Goal: Information Seeking & Learning: Check status

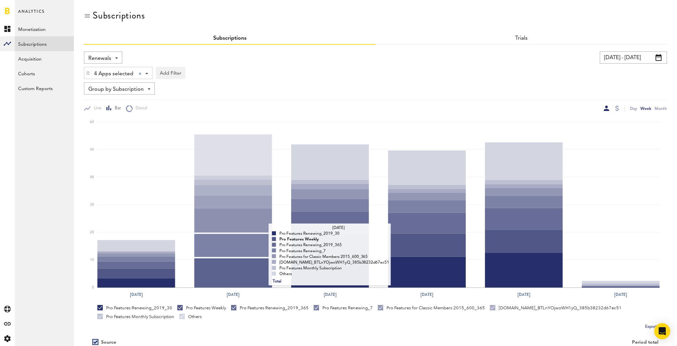
scroll to position [100, 0]
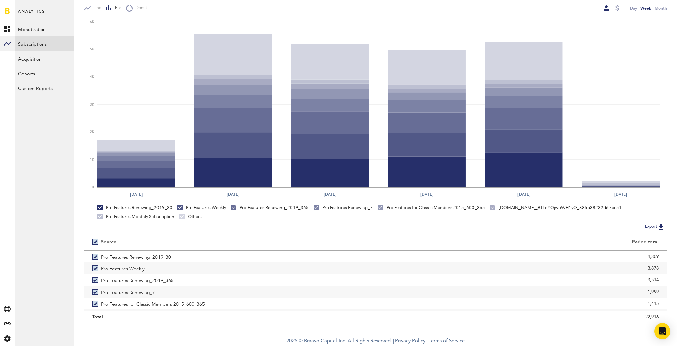
click at [95, 241] on label at bounding box center [96, 241] width 9 height 0
checkbox input "false"
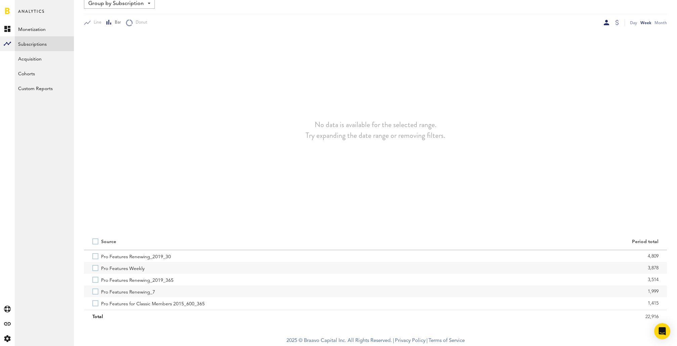
scroll to position [85, 0]
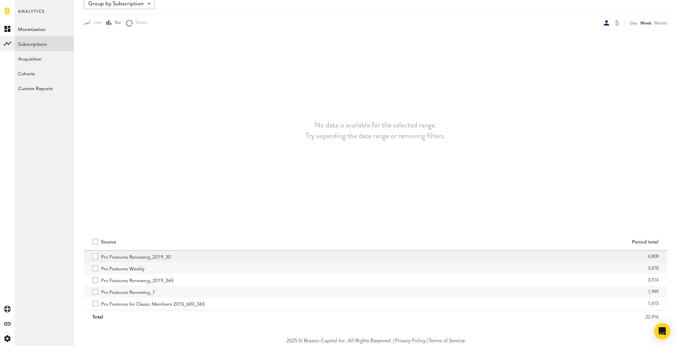
click at [95, 258] on label "Pro Features Renewing_2019_30" at bounding box center [229, 256] width 275 height 12
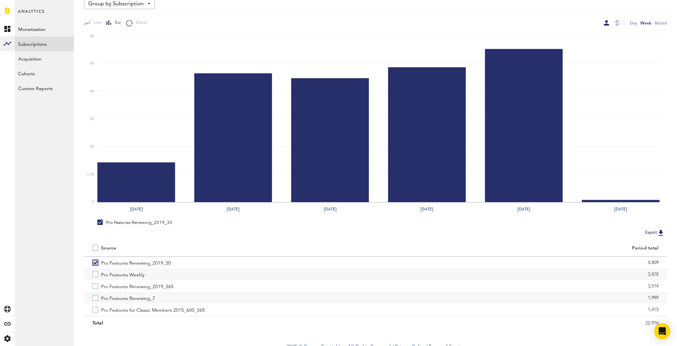
scroll to position [79, 0]
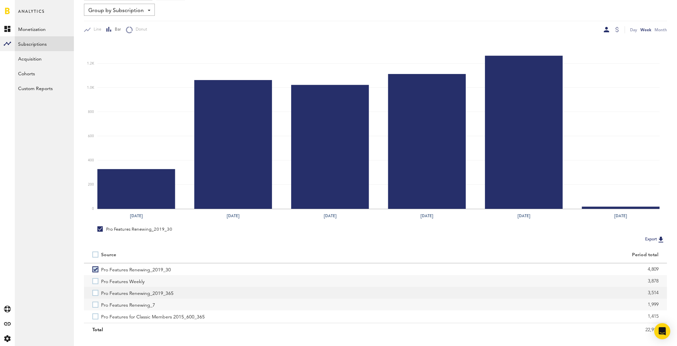
click at [95, 292] on label "Pro Features Renewing_2019_365" at bounding box center [229, 292] width 275 height 12
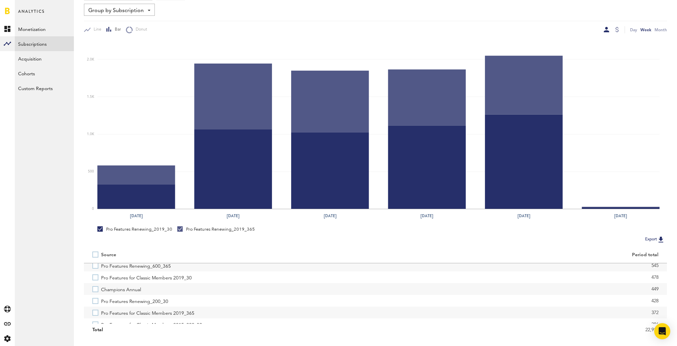
scroll to position [111, 0]
click at [95, 288] on label "Champions Annual" at bounding box center [229, 287] width 275 height 12
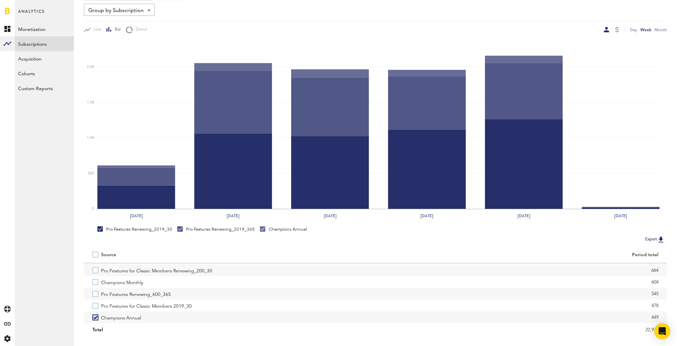
scroll to position [83, 0]
click at [96, 295] on label "Pro Features Renewing_600_365" at bounding box center [229, 291] width 275 height 12
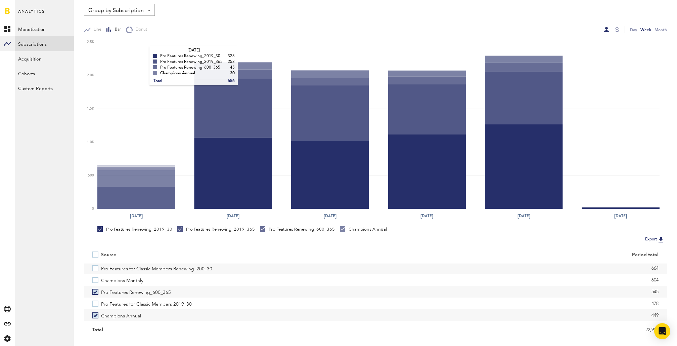
scroll to position [0, 0]
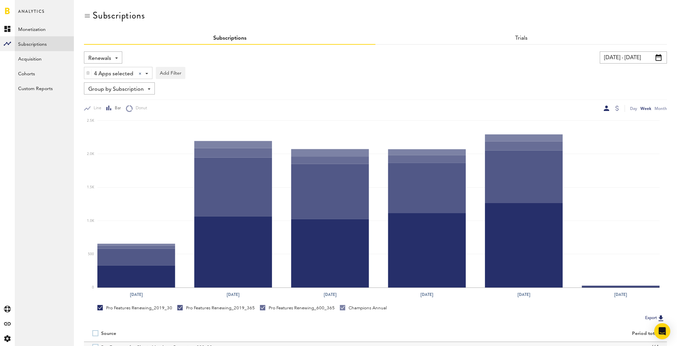
click at [110, 57] on span "Renewals" at bounding box center [99, 58] width 23 height 11
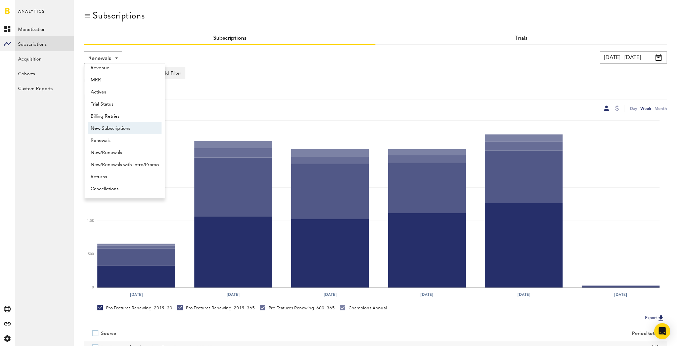
click at [124, 133] on span "New Subscriptions" at bounding box center [125, 128] width 68 height 11
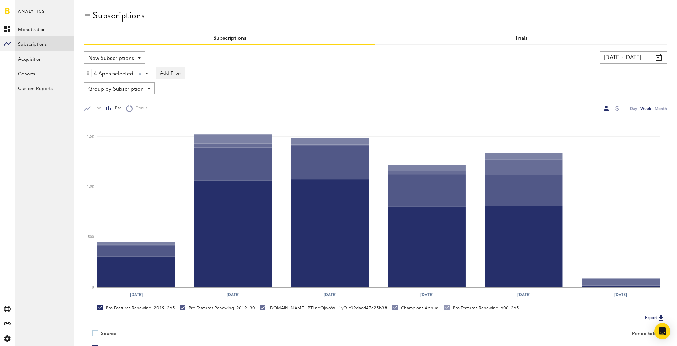
click at [134, 93] on span "Group by Subscription" at bounding box center [115, 89] width 55 height 11
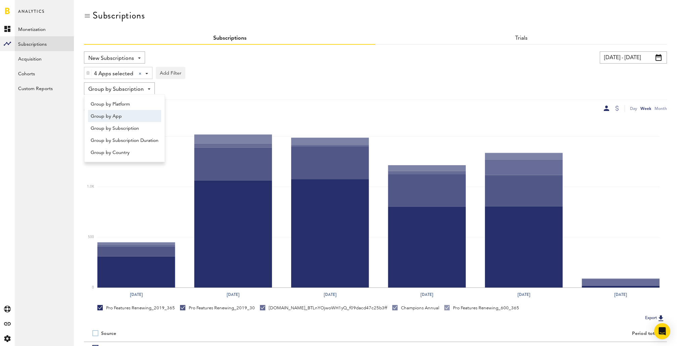
click at [133, 110] on span "Group by App" at bounding box center [125, 115] width 68 height 11
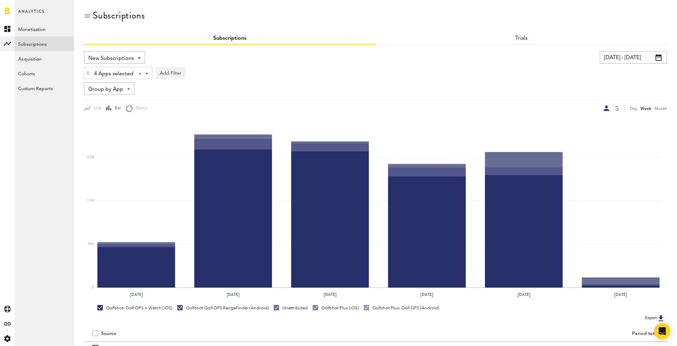
click at [126, 89] on div "Group by App Group by Platform Group by App Group by Subscription Group by Subs…" at bounding box center [109, 88] width 50 height 12
click at [125, 102] on span "Group by Platform" at bounding box center [125, 103] width 68 height 11
click at [632, 107] on div "Day" at bounding box center [633, 108] width 7 height 7
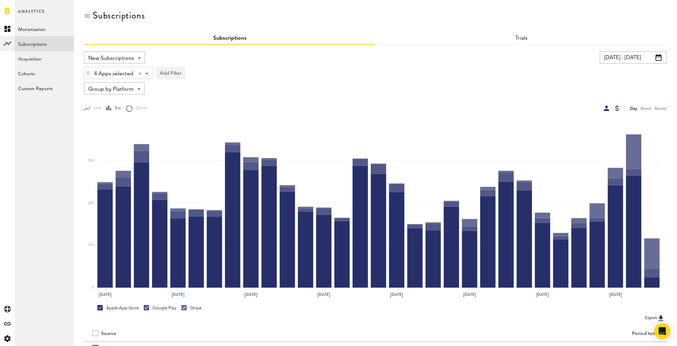
click at [616, 105] on div at bounding box center [617, 107] width 4 height 5
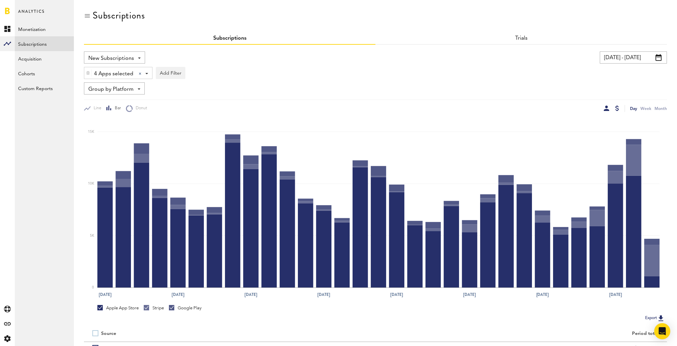
click at [607, 107] on div at bounding box center [606, 107] width 5 height 5
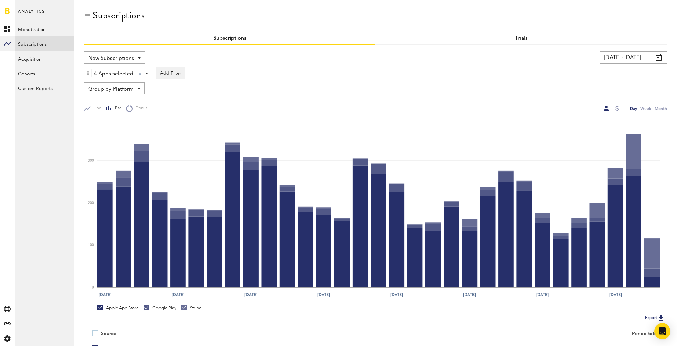
click at [125, 88] on span "Group by Platform" at bounding box center [110, 89] width 45 height 11
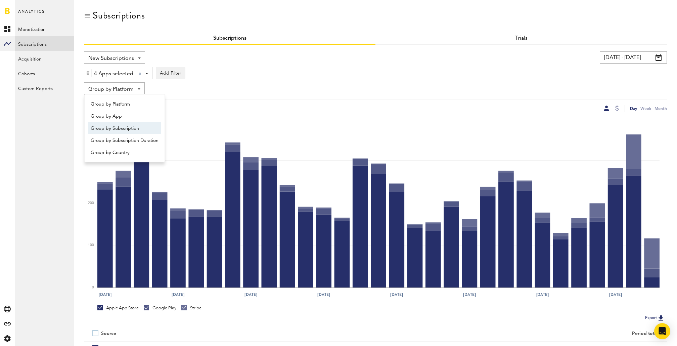
click at [134, 127] on span "Group by Subscription" at bounding box center [125, 128] width 68 height 11
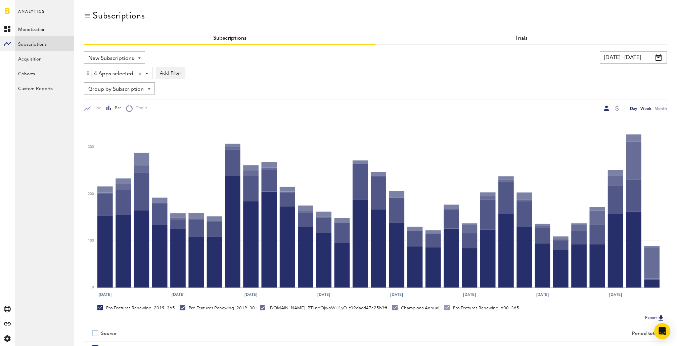
click at [645, 109] on div "Week" at bounding box center [645, 108] width 11 height 7
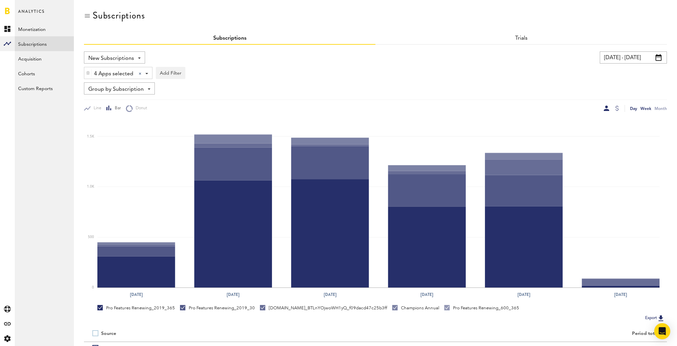
click at [633, 108] on div "Day" at bounding box center [633, 108] width 7 height 7
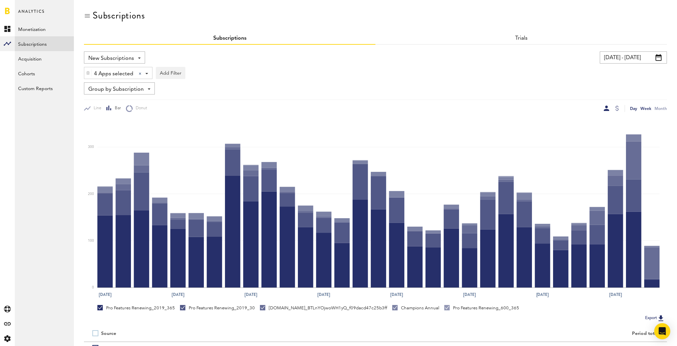
click at [642, 107] on div "Week" at bounding box center [645, 108] width 11 height 7
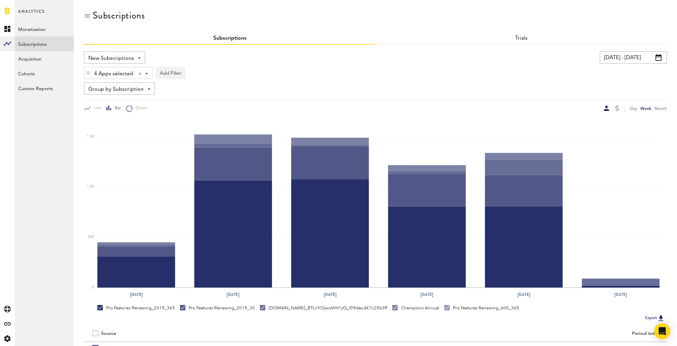
click at [617, 111] on div at bounding box center [616, 108] width 5 height 7
click at [617, 108] on div at bounding box center [617, 107] width 4 height 5
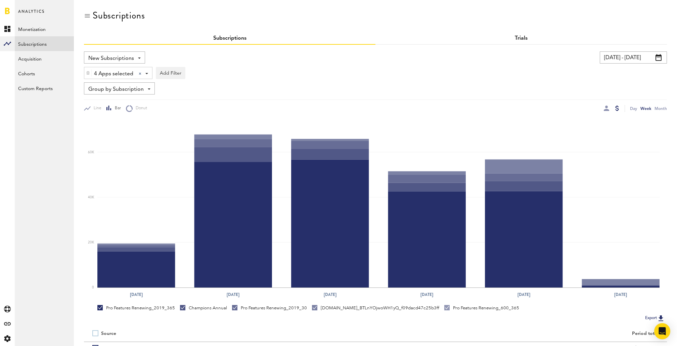
click at [519, 38] on link "Trials" at bounding box center [521, 38] width 13 height 5
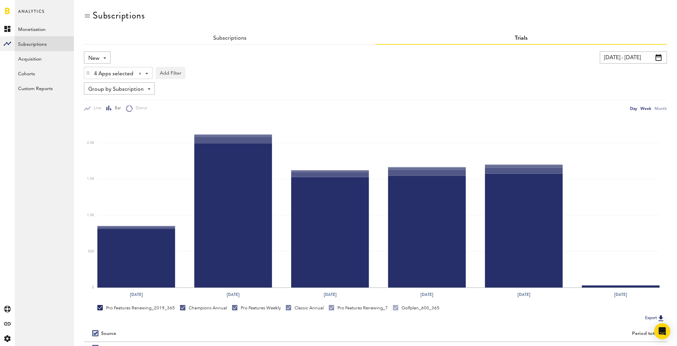
click at [634, 110] on div "Day" at bounding box center [633, 108] width 7 height 7
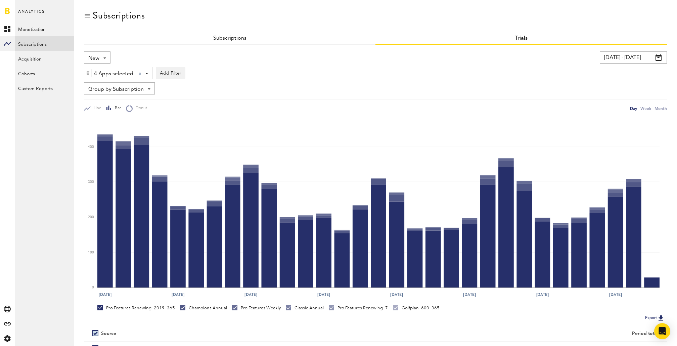
click at [100, 62] on div "New New Active Cancelled Conversion" at bounding box center [97, 57] width 27 height 12
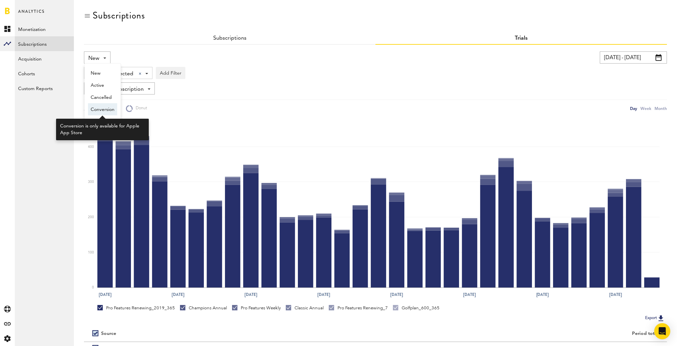
click at [107, 108] on span "Conversion" at bounding box center [103, 109] width 24 height 11
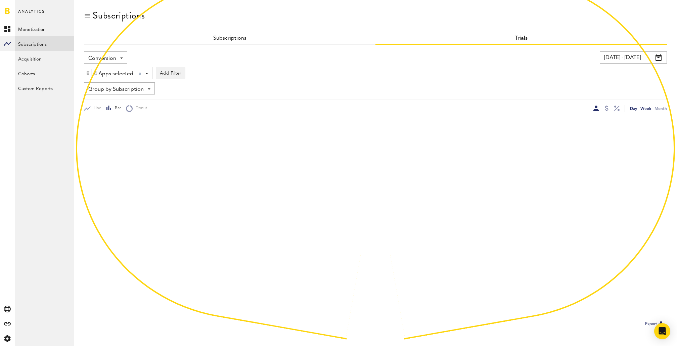
click at [643, 109] on div "Week" at bounding box center [645, 108] width 11 height 7
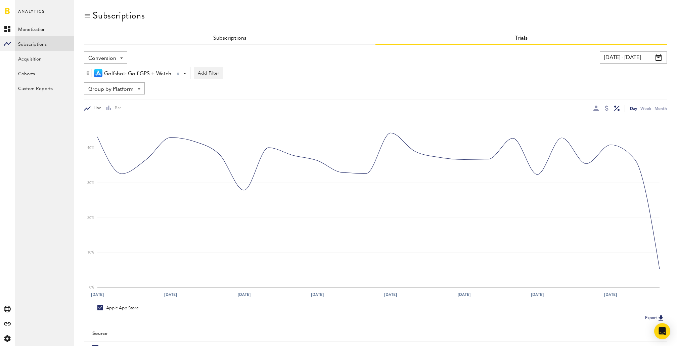
click at [617, 57] on input "08/29/25 - 09/27/25" at bounding box center [633, 57] width 67 height 12
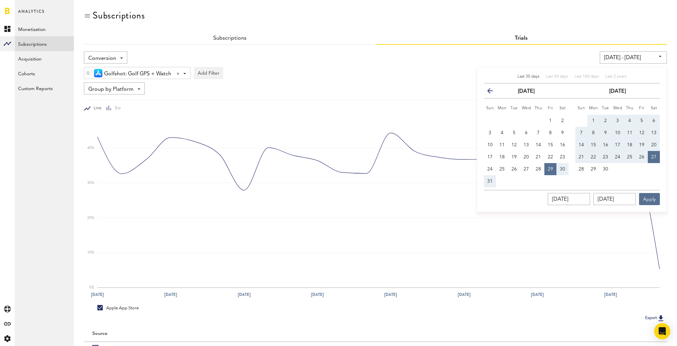
click at [531, 77] on span "Last 30 days" at bounding box center [528, 77] width 22 height 4
type input "08/30/25 - 09/29/25"
type input "08/30/2025"
type input "09/29/2025"
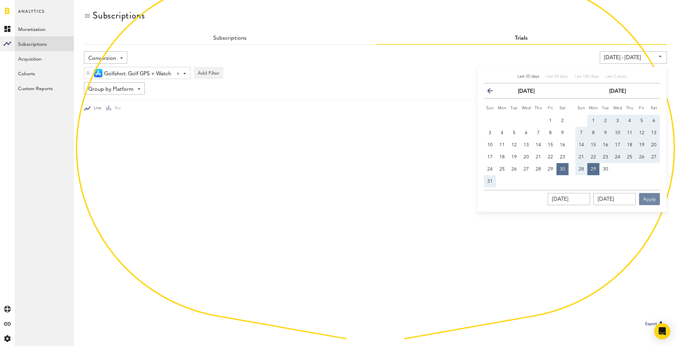
click at [648, 197] on button "Apply" at bounding box center [649, 199] width 21 height 12
